Goal: Task Accomplishment & Management: Manage account settings

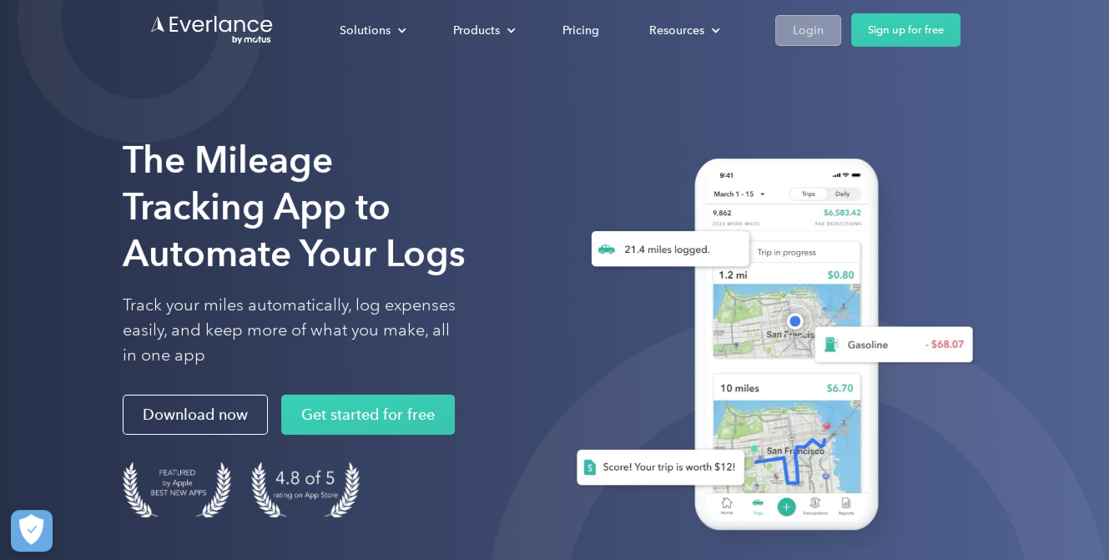
click at [799, 26] on div "Login" at bounding box center [808, 30] width 31 height 21
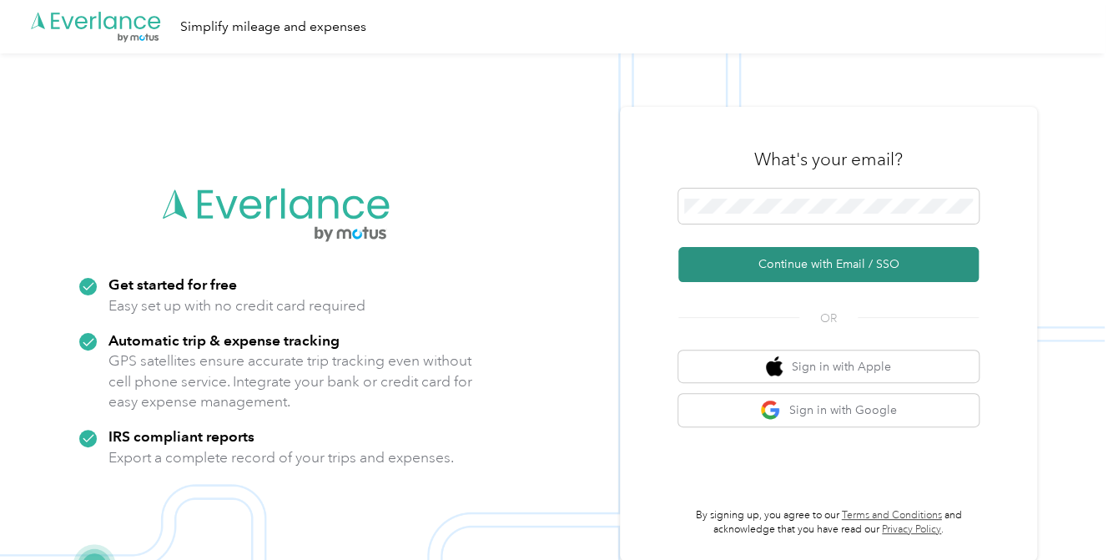
click at [804, 265] on button "Continue with Email / SSO" at bounding box center [828, 264] width 300 height 35
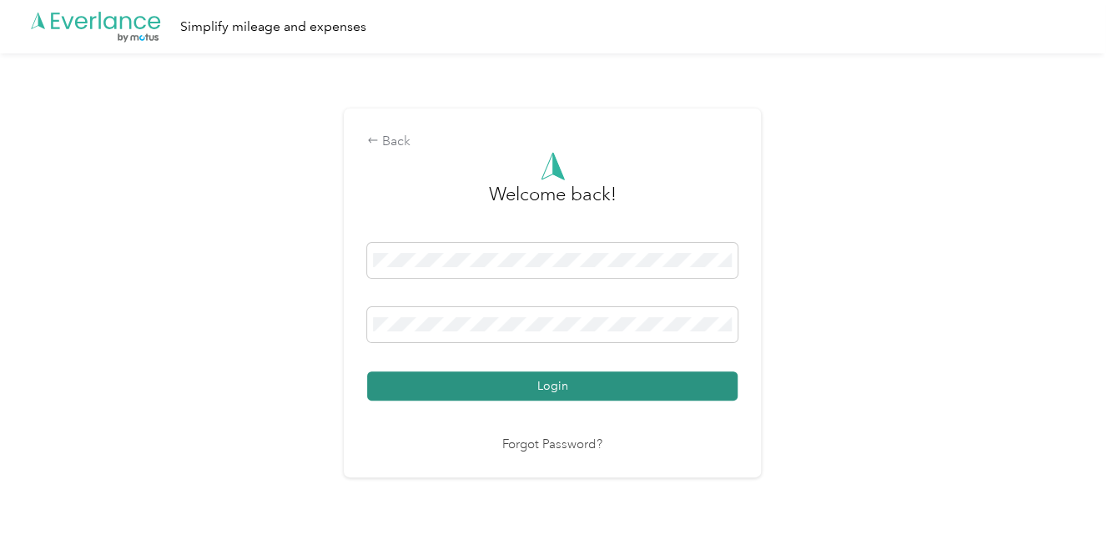
click at [583, 382] on button "Login" at bounding box center [552, 385] width 370 height 29
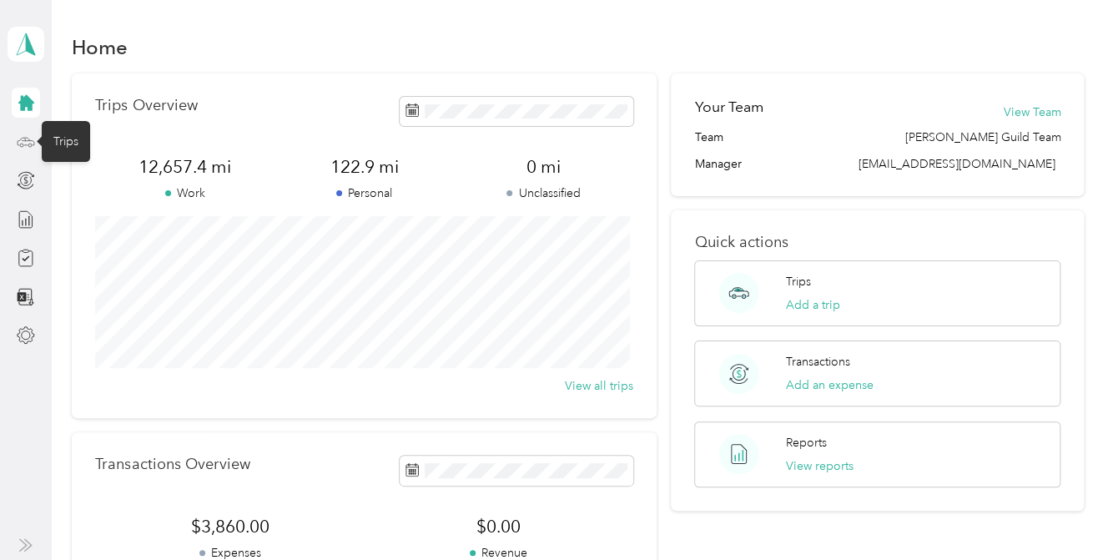
click at [22, 137] on icon at bounding box center [26, 141] width 17 height 8
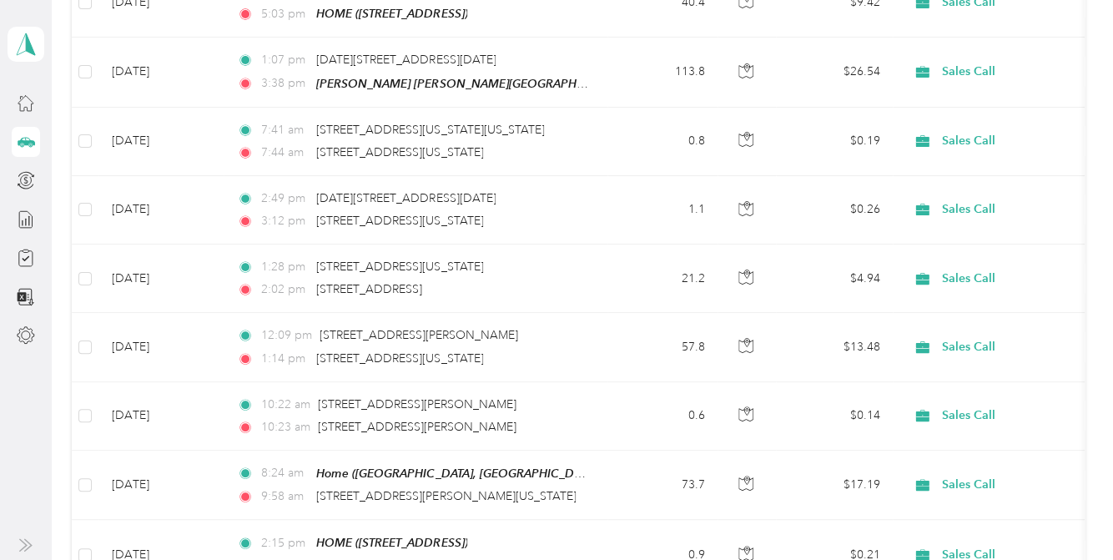
scroll to position [310, 0]
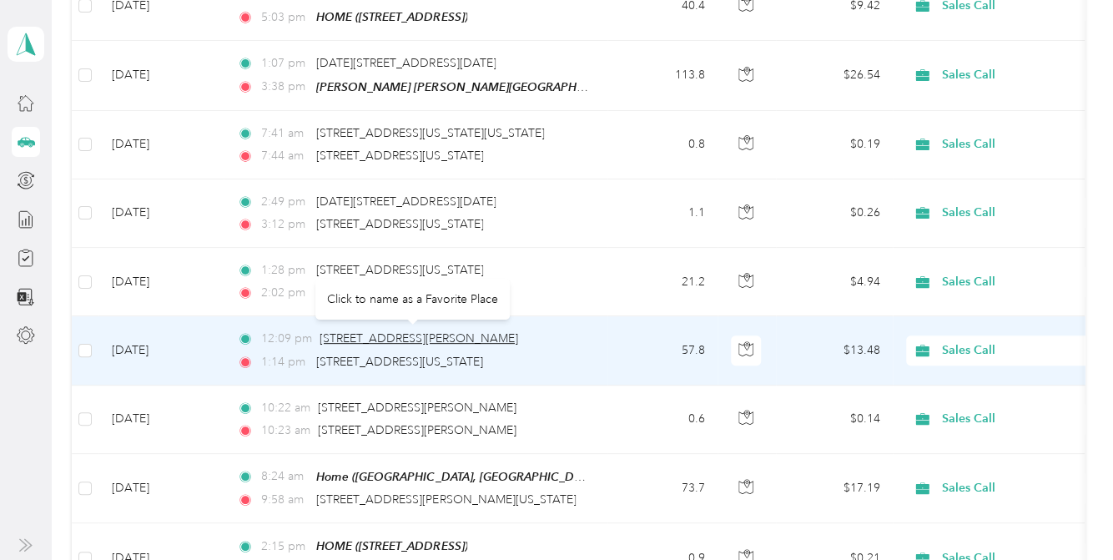
click at [463, 333] on span "[STREET_ADDRESS][PERSON_NAME]" at bounding box center [419, 338] width 199 height 14
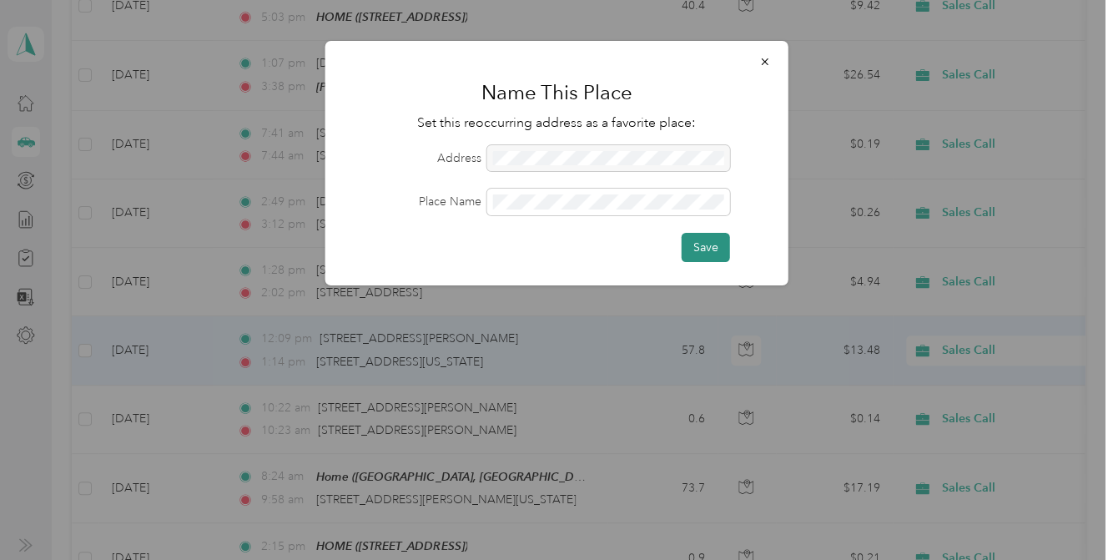
click at [703, 242] on button "Save" at bounding box center [706, 247] width 48 height 29
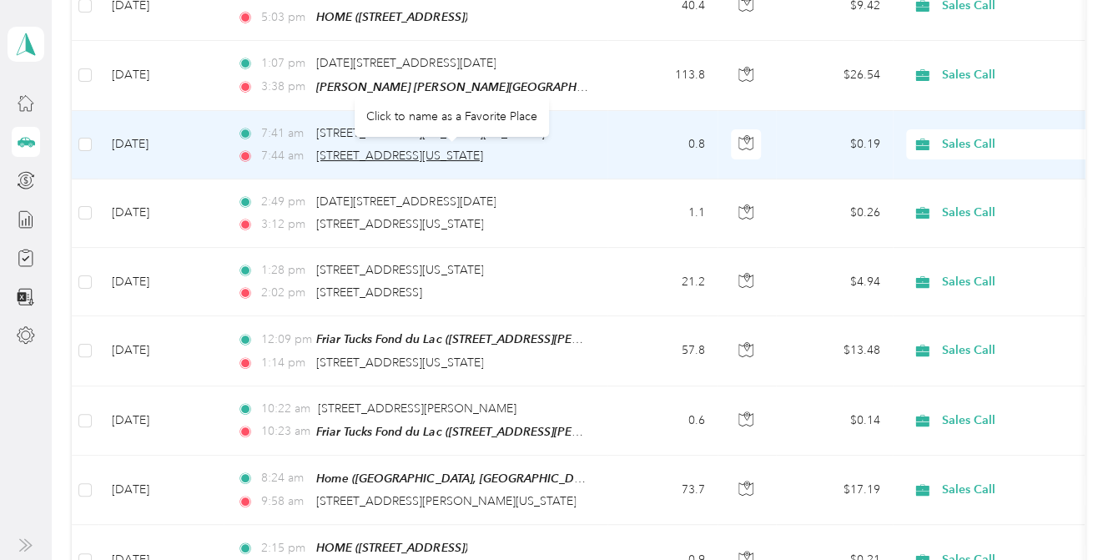
click at [440, 154] on span "[STREET_ADDRESS][US_STATE]" at bounding box center [399, 156] width 167 height 14
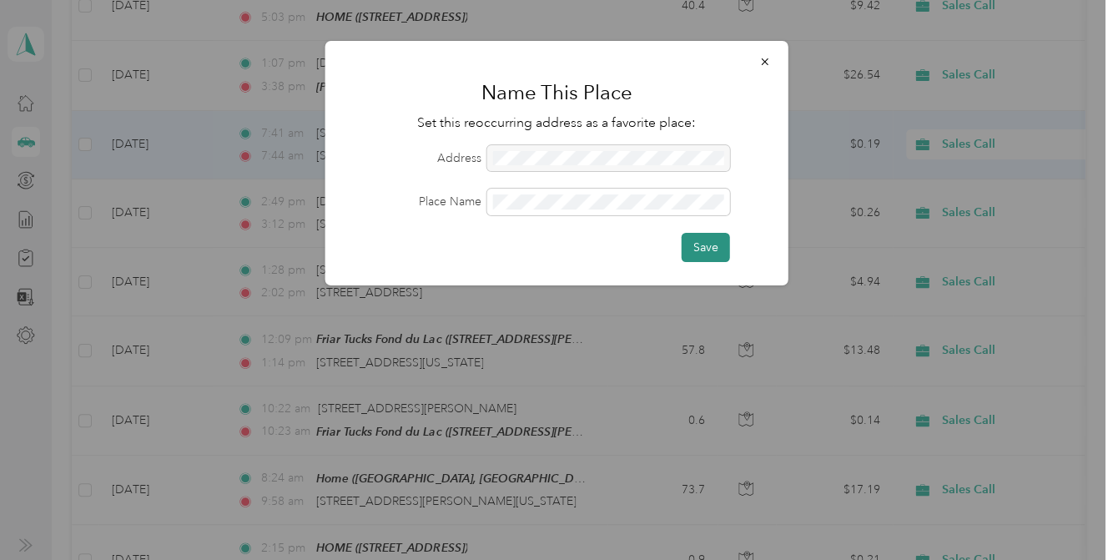
click at [711, 244] on button "Save" at bounding box center [706, 247] width 48 height 29
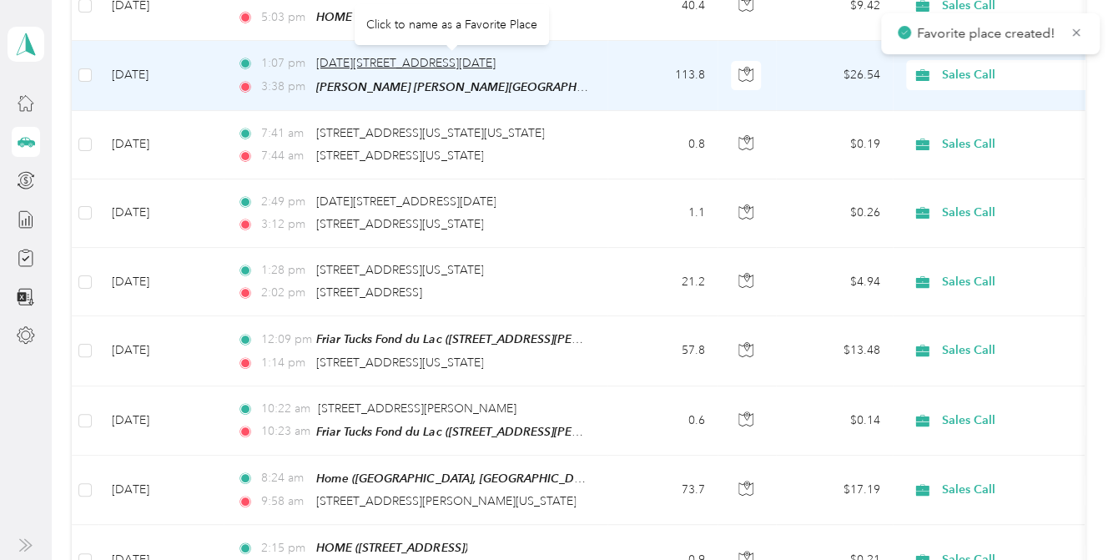
click at [447, 58] on span "[DATE][STREET_ADDRESS][DATE]" at bounding box center [405, 63] width 179 height 14
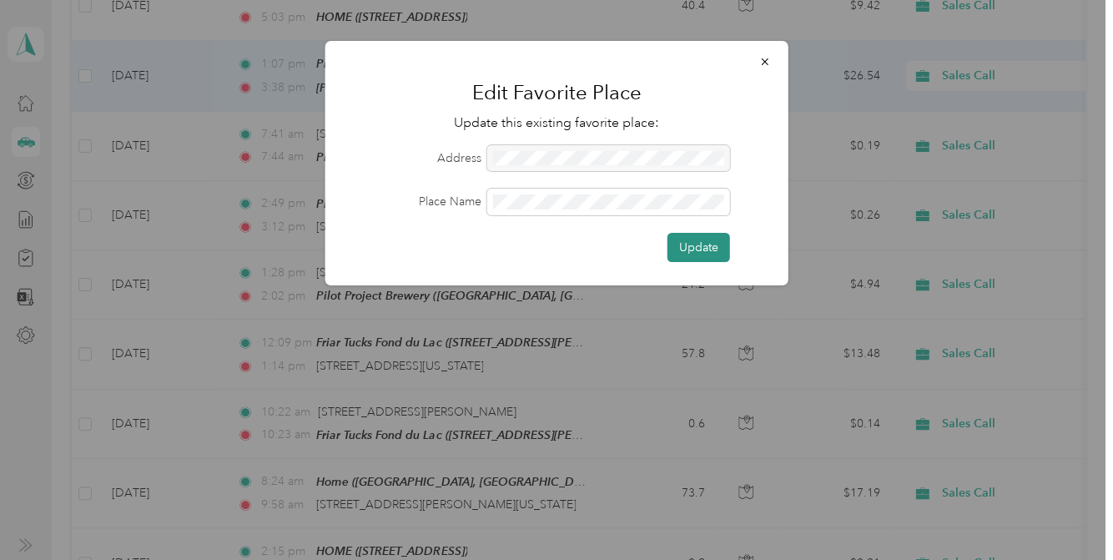
click at [697, 239] on button "Update" at bounding box center [699, 247] width 63 height 29
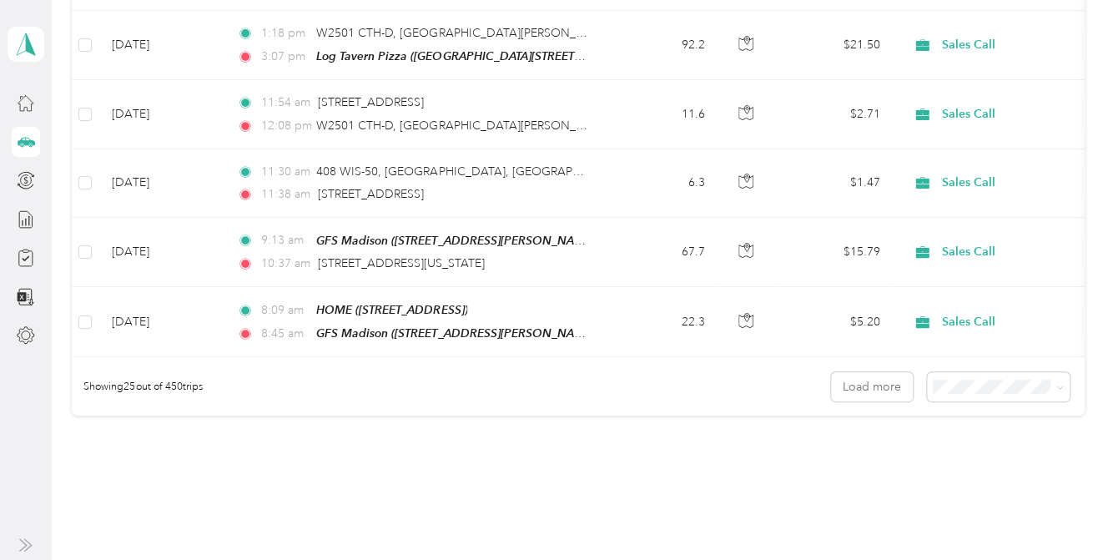
scroll to position [1695, 0]
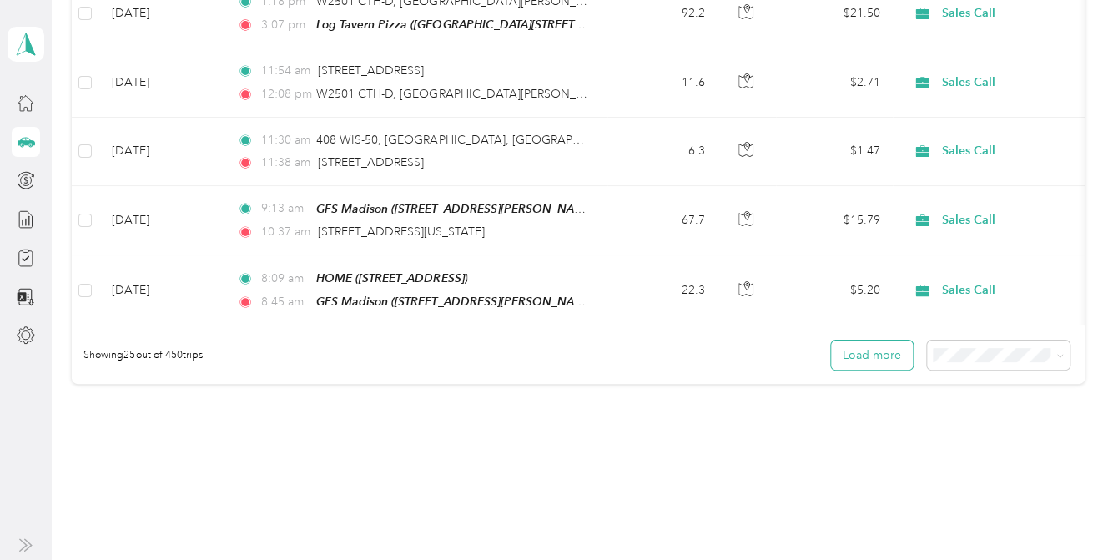
click at [851, 340] on button "Load more" at bounding box center [872, 354] width 82 height 29
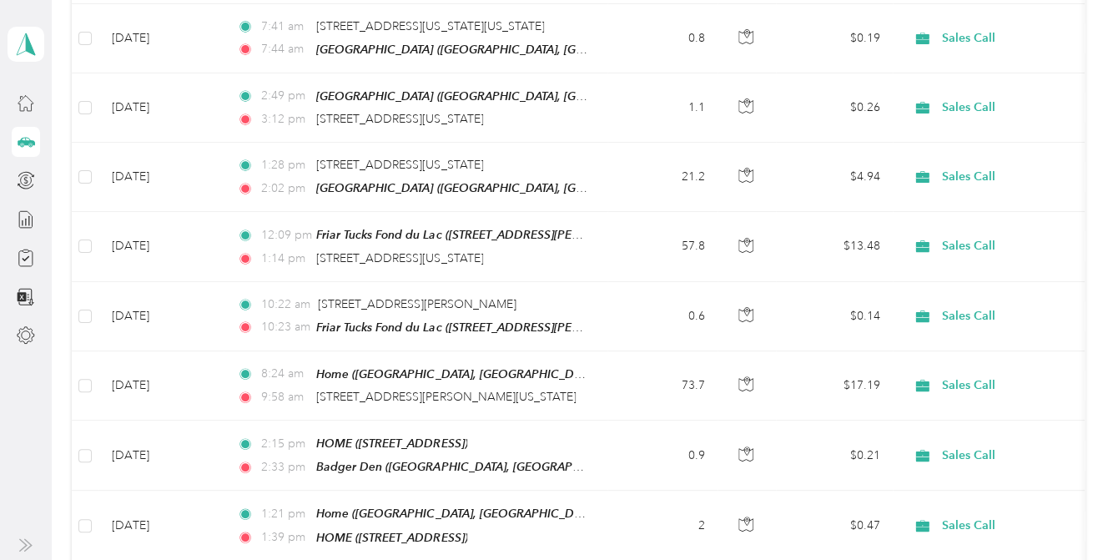
scroll to position [0, 0]
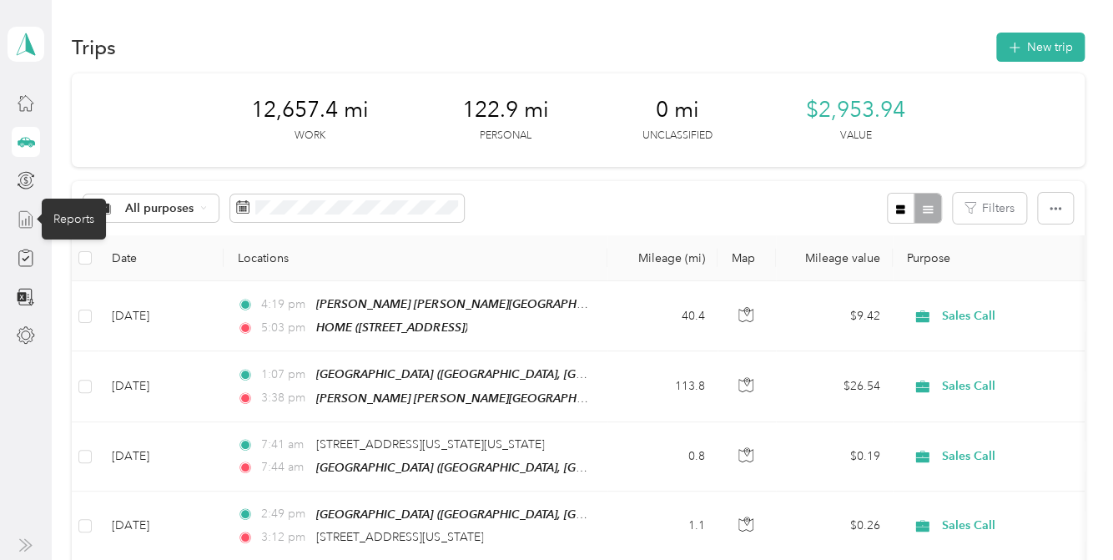
click at [23, 219] on icon at bounding box center [26, 219] width 18 height 18
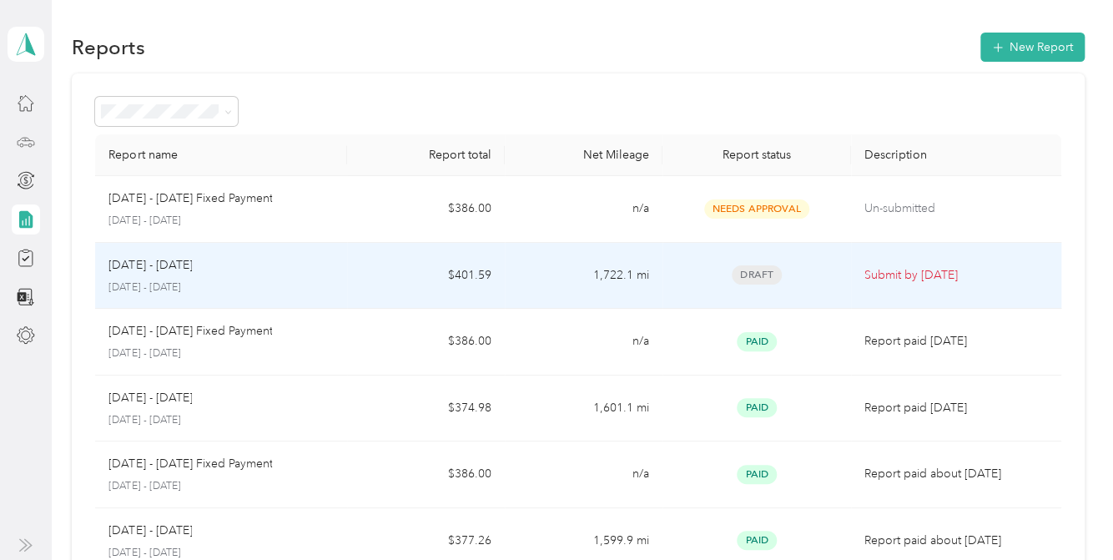
click at [380, 274] on td "$401.59" at bounding box center [426, 276] width 158 height 67
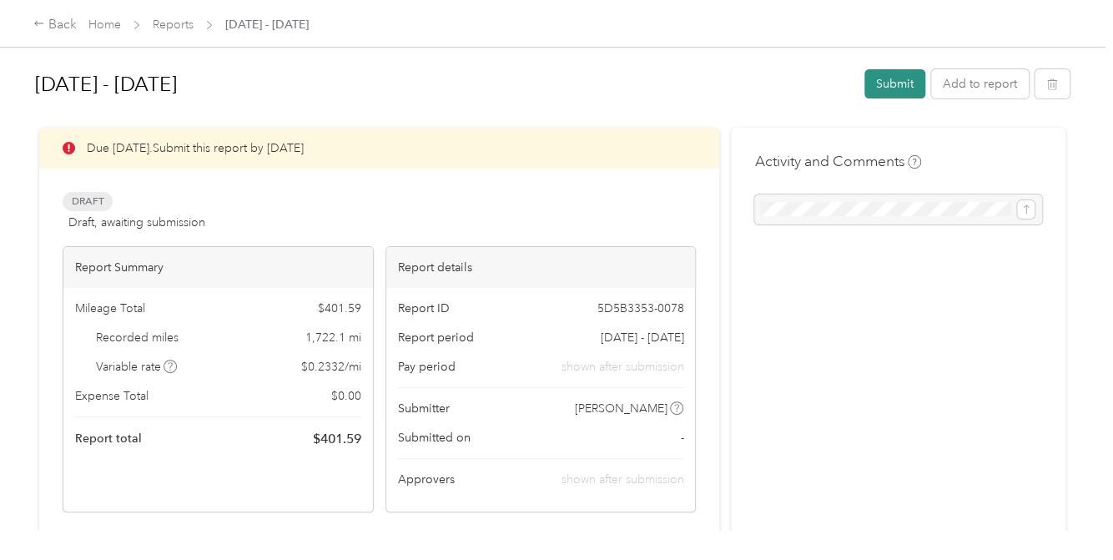
click at [897, 80] on button "Submit" at bounding box center [894, 83] width 61 height 29
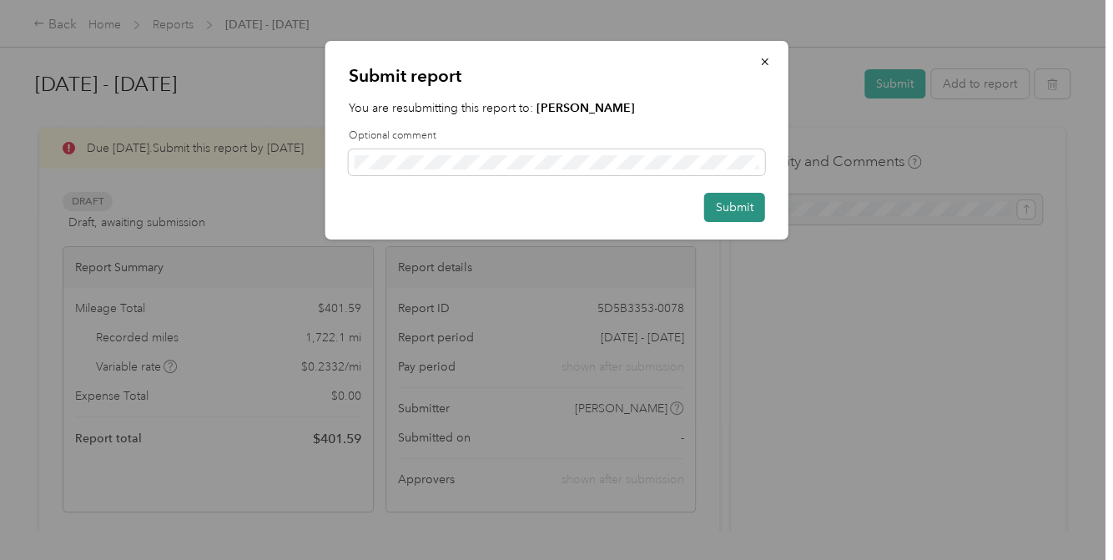
click at [734, 203] on button "Submit" at bounding box center [734, 207] width 61 height 29
